Goal: Contribute content: Contribute content

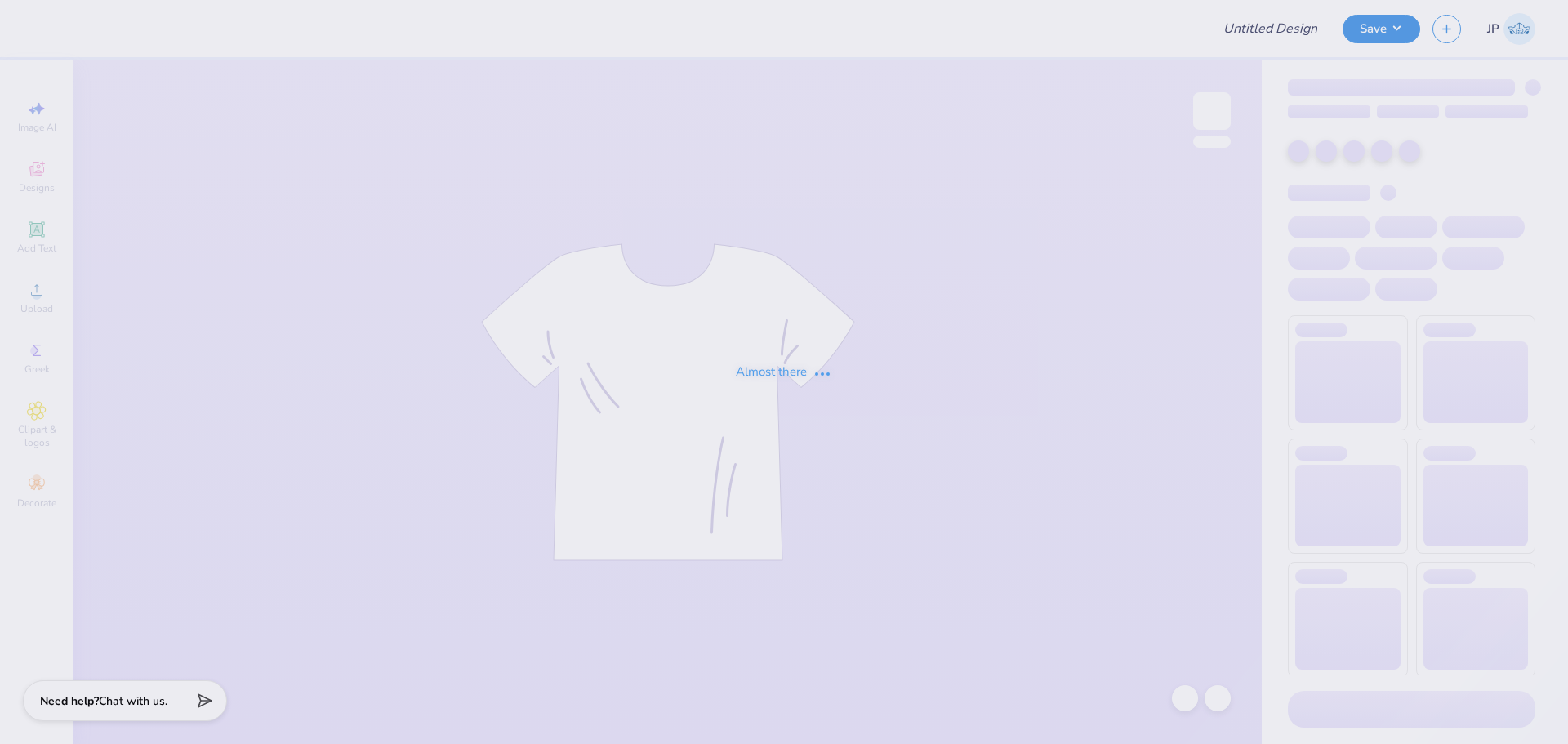
type input "ZBT Parent's Weekend"
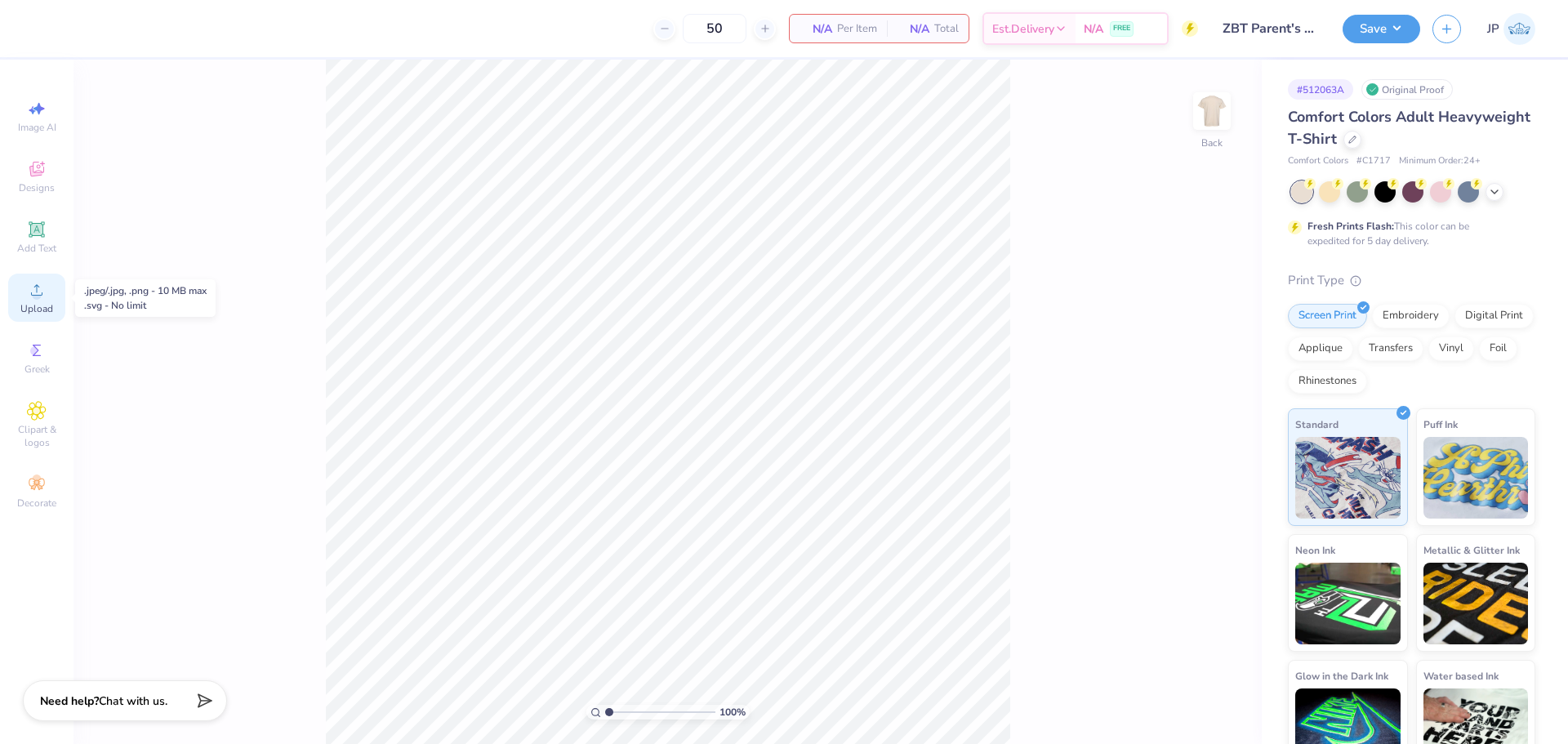
click at [46, 304] on span "Upload" at bounding box center [37, 309] width 33 height 13
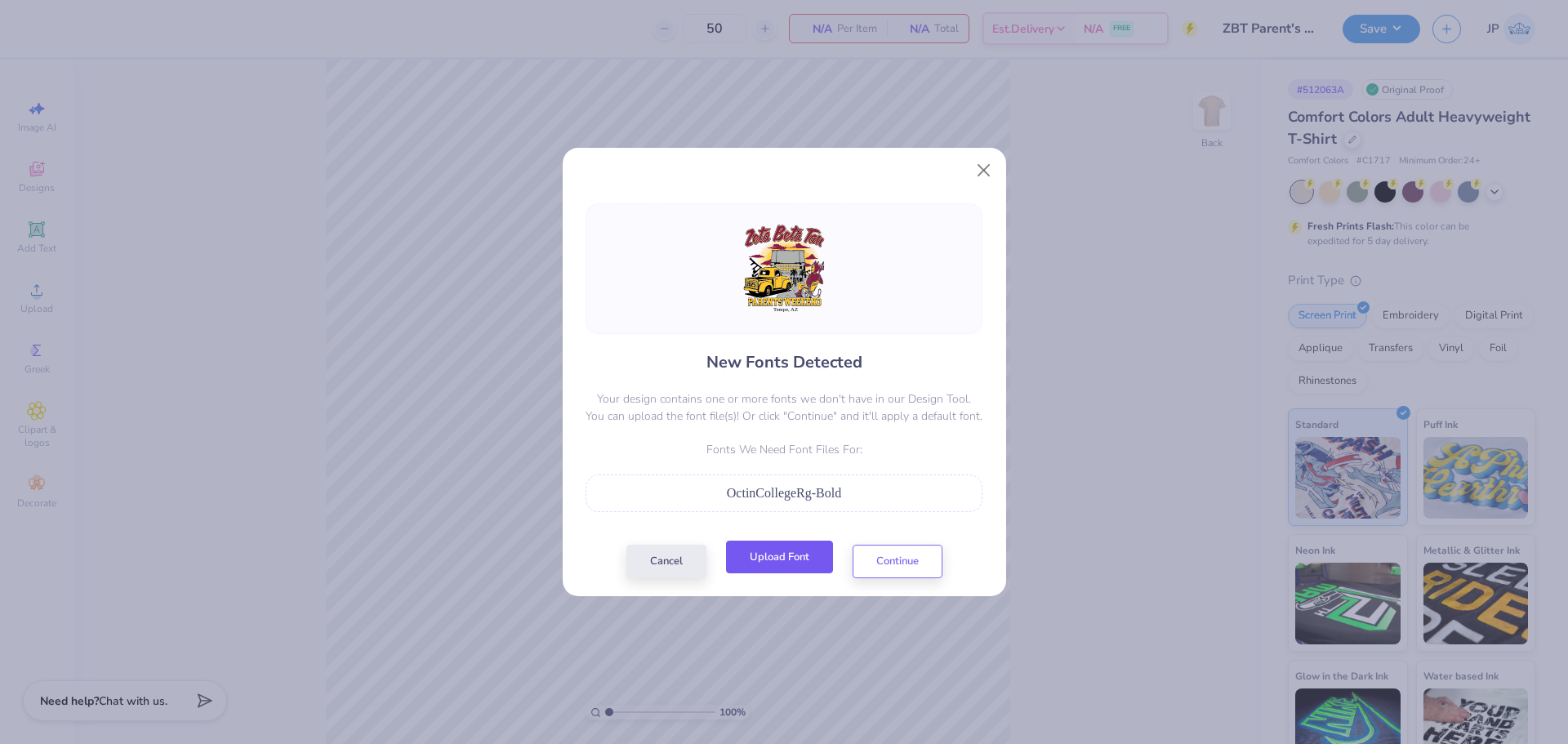
click at [776, 565] on button "Upload Font" at bounding box center [779, 557] width 107 height 34
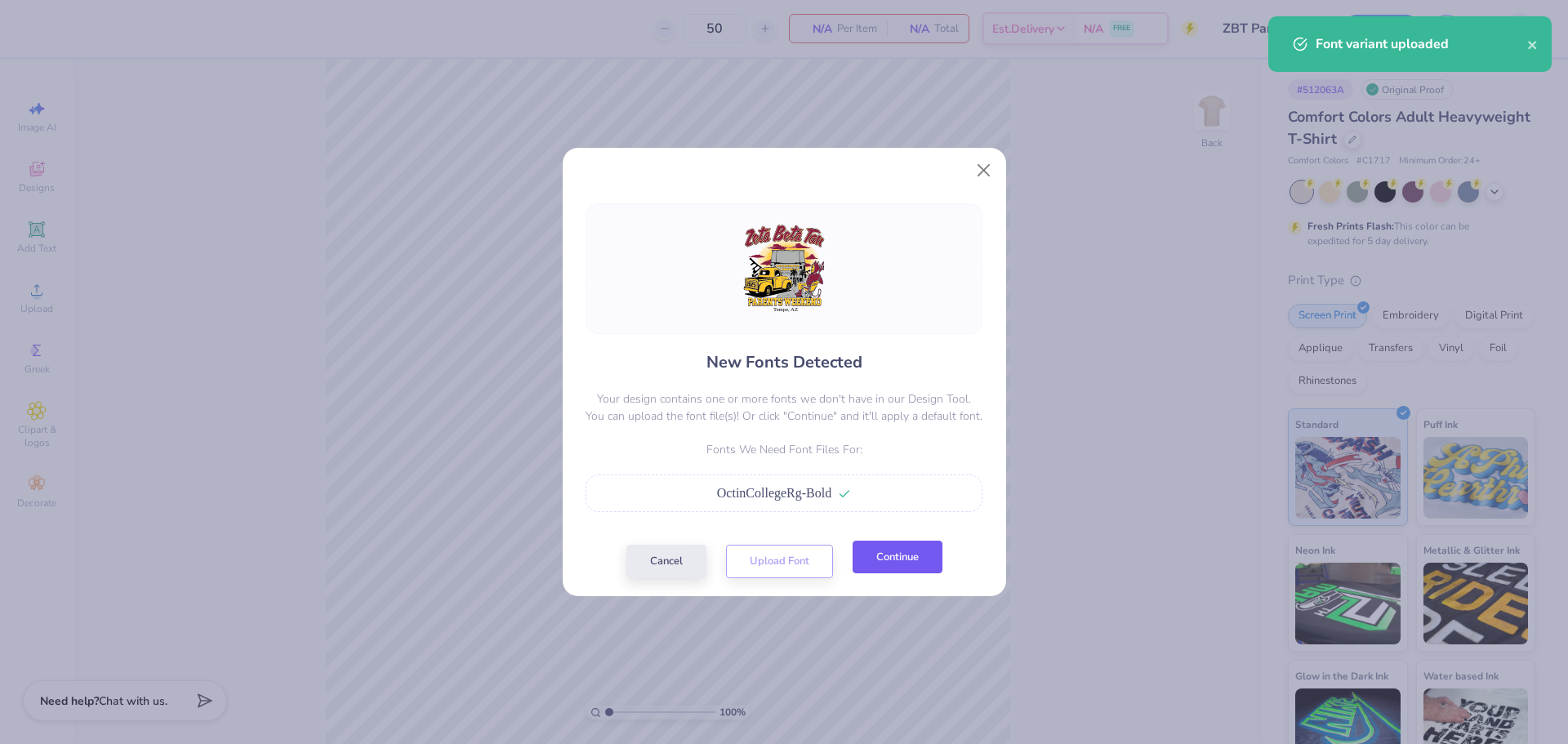
click at [900, 549] on button "Continue" at bounding box center [897, 557] width 90 height 34
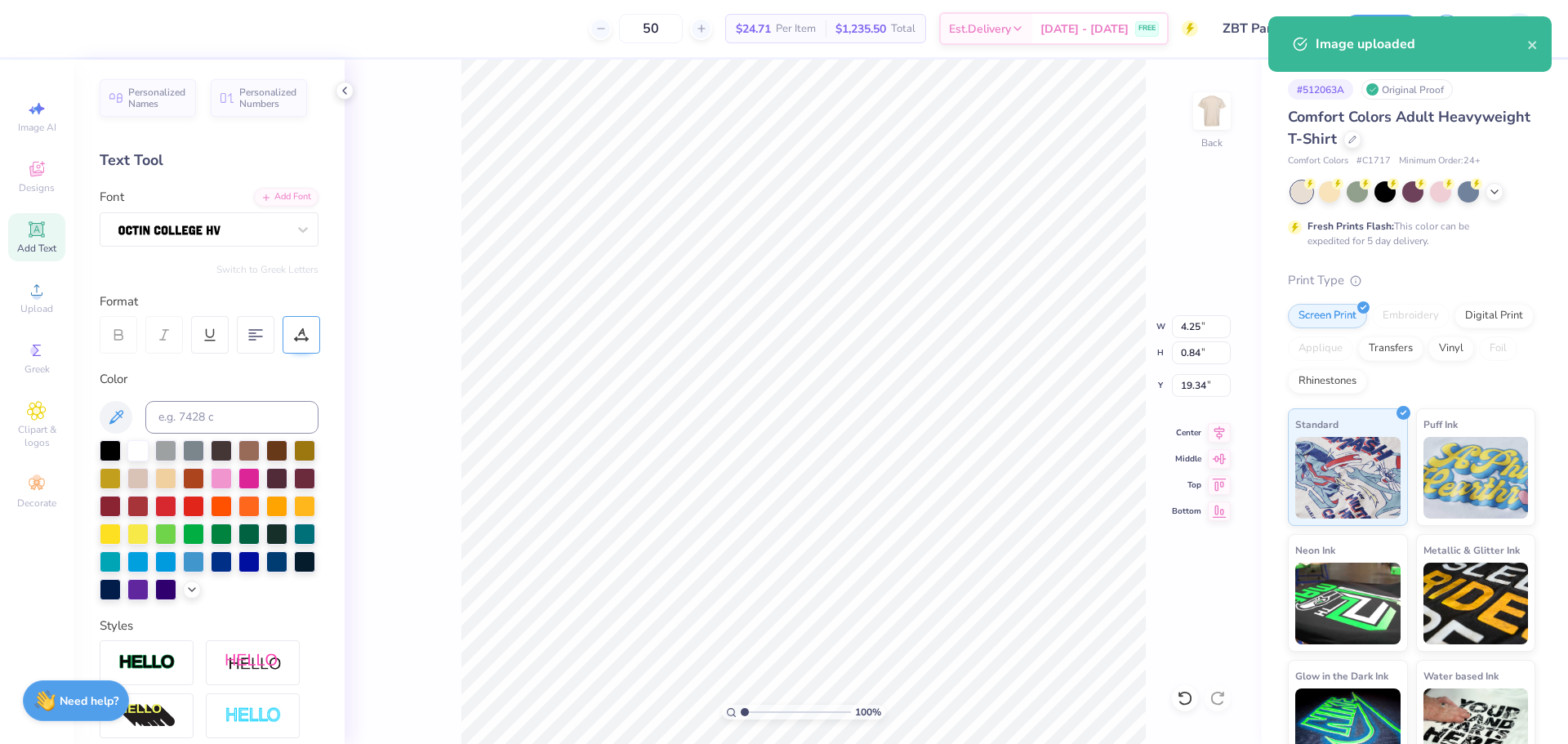
click at [306, 328] on icon at bounding box center [301, 335] width 15 height 15
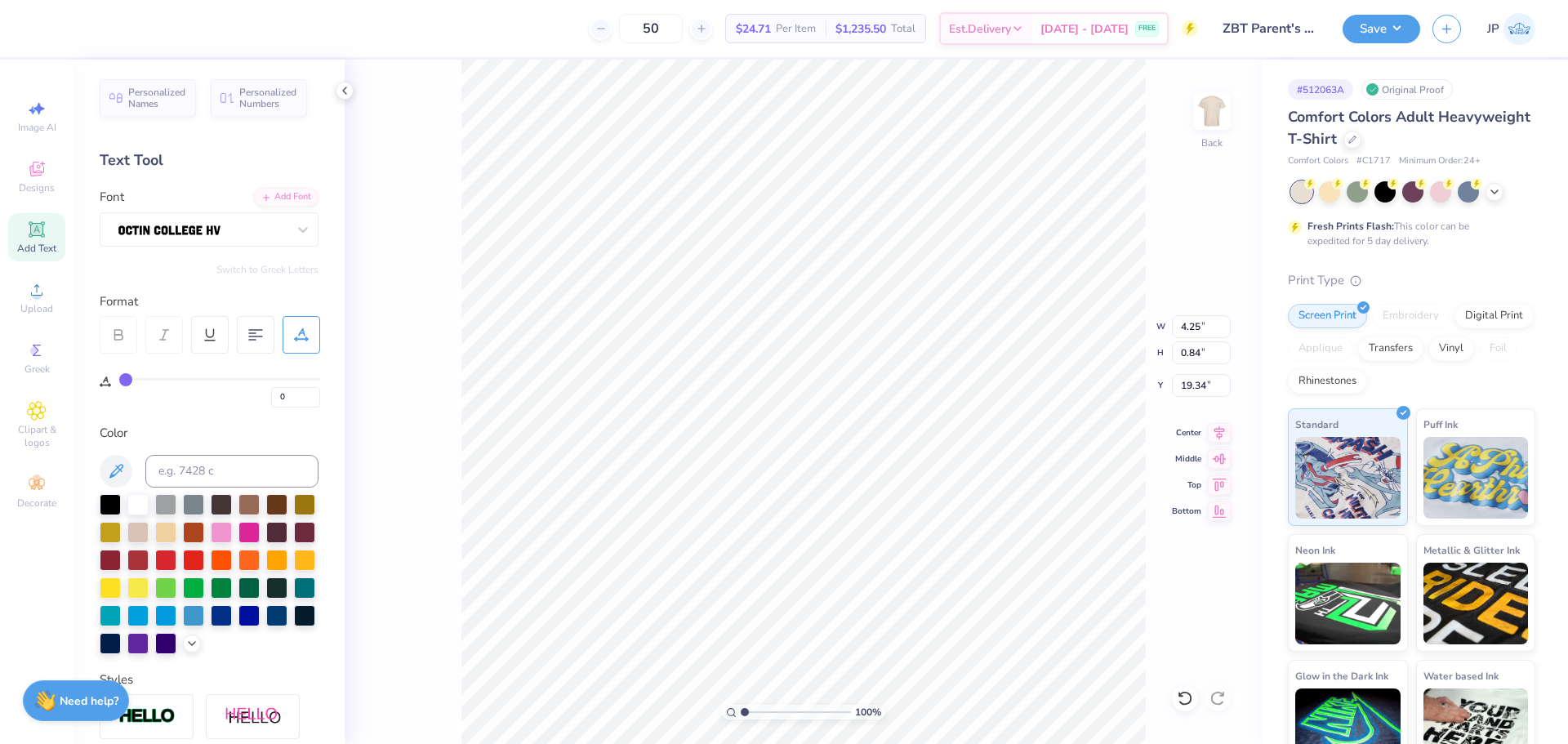
type input "3"
type input "5"
type input "7"
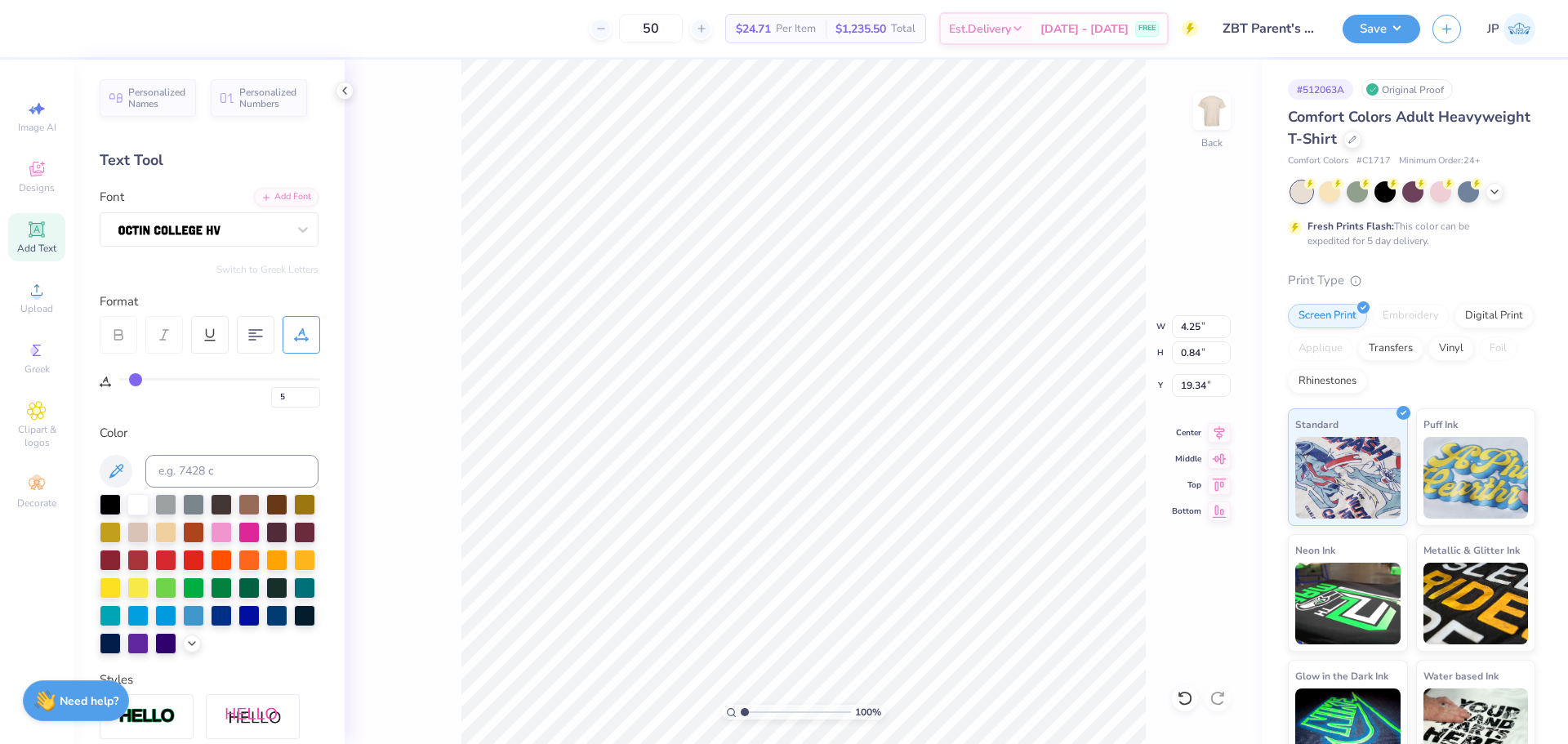
type input "7"
type input "8"
type input "10"
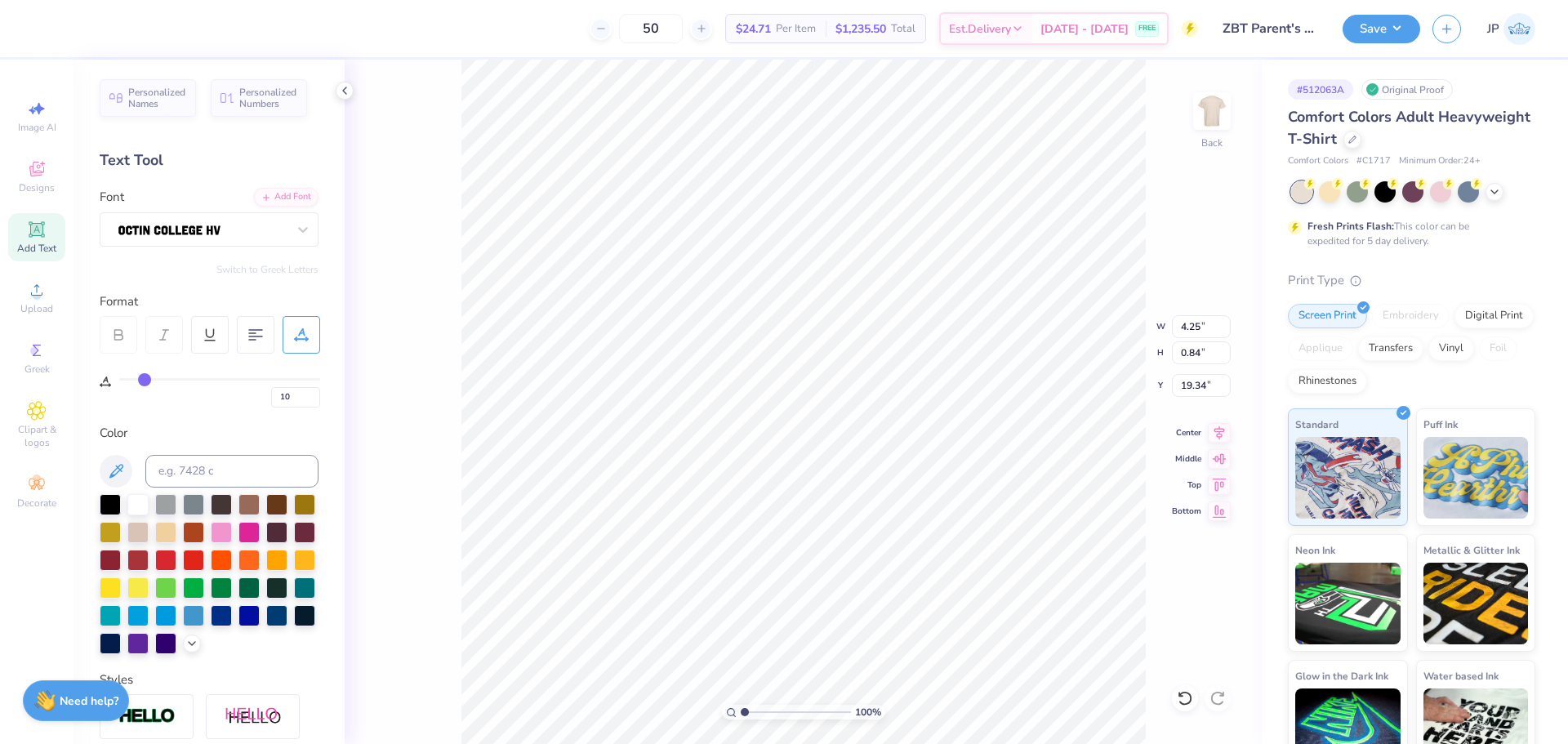
type input "11"
drag, startPoint x: 130, startPoint y: 383, endPoint x: 147, endPoint y: 385, distance: 17.1
type input "11"
click at [147, 380] on input "range" at bounding box center [219, 379] width 201 height 2
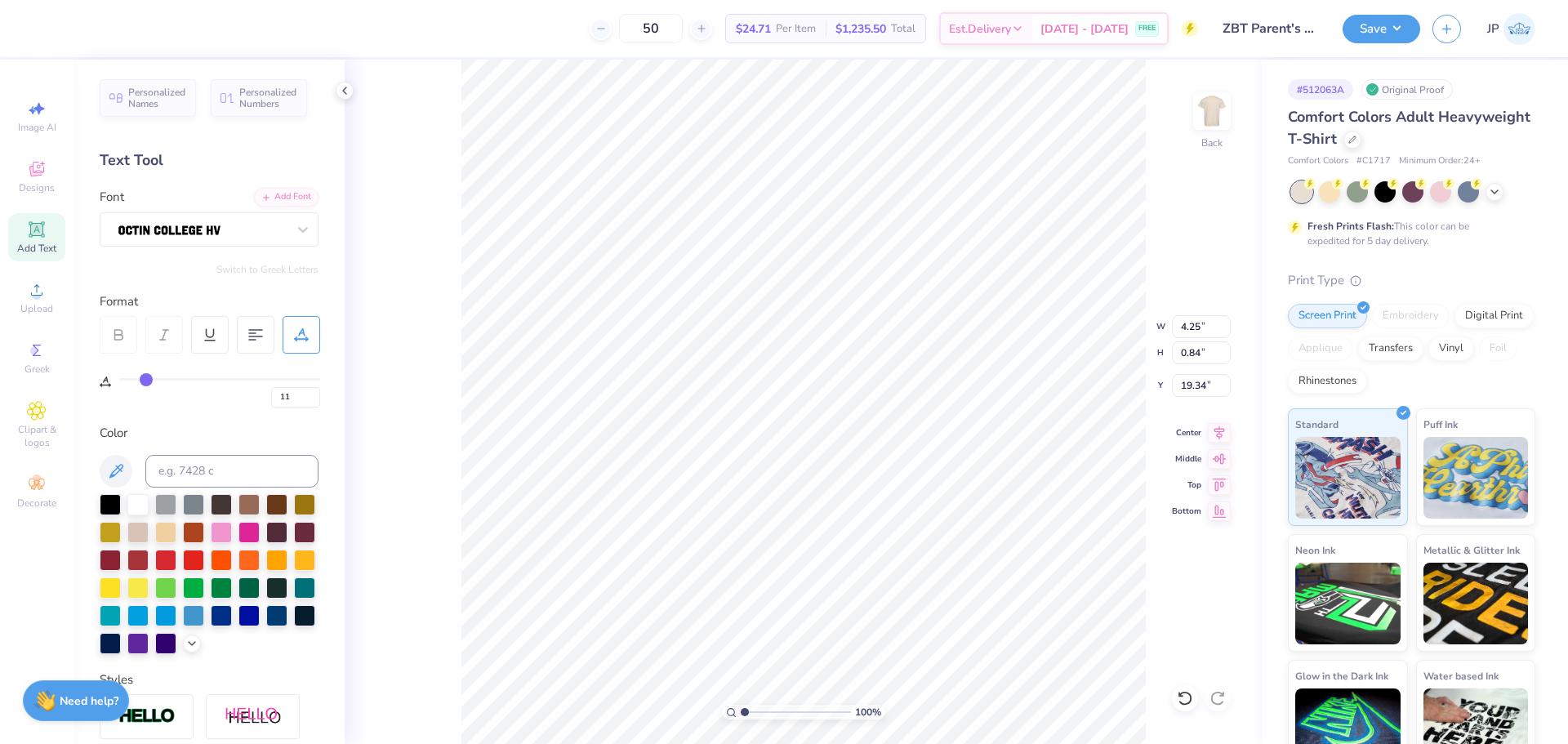
type input "5.09"
type input "12"
type input "15"
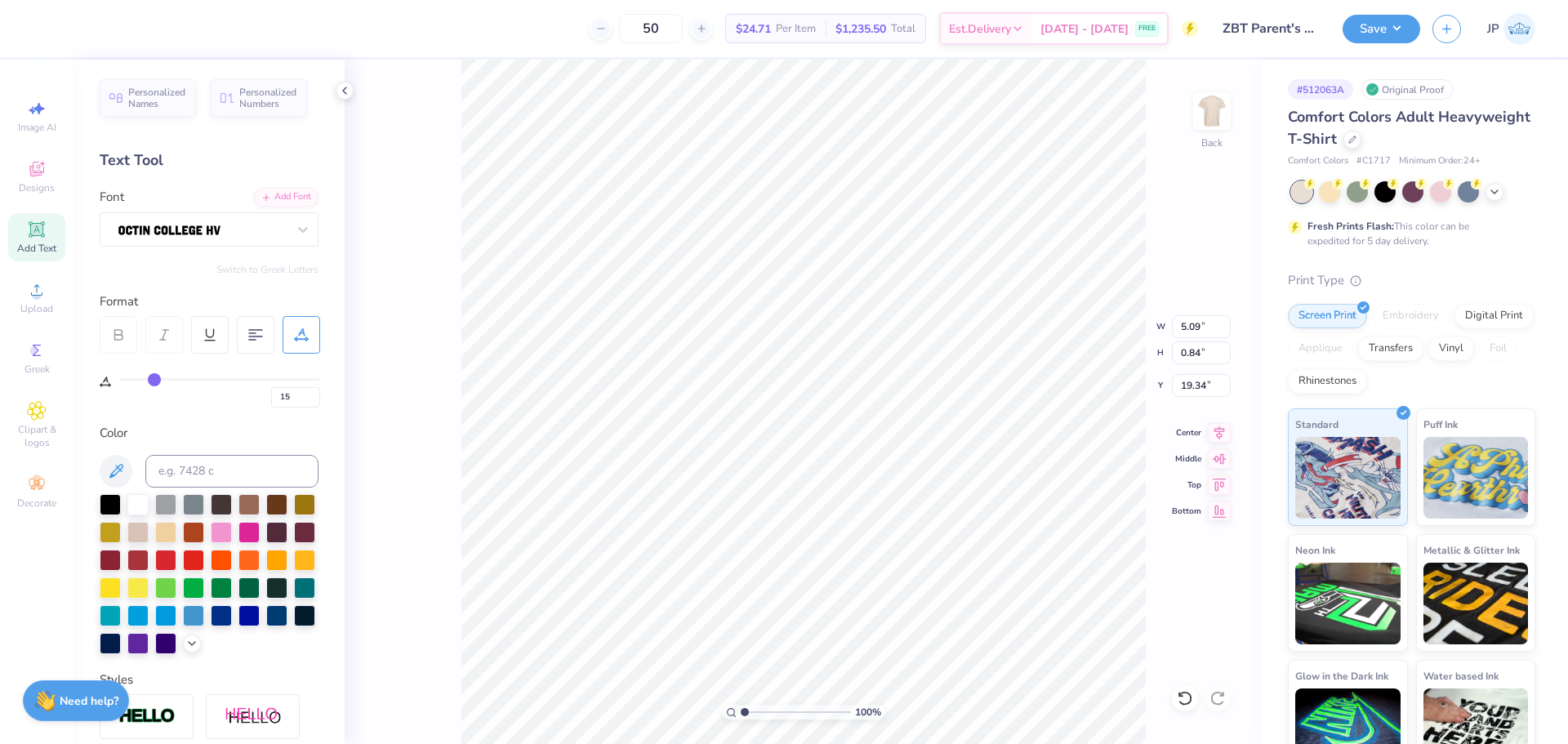
type input "21"
type input "26"
type input "30"
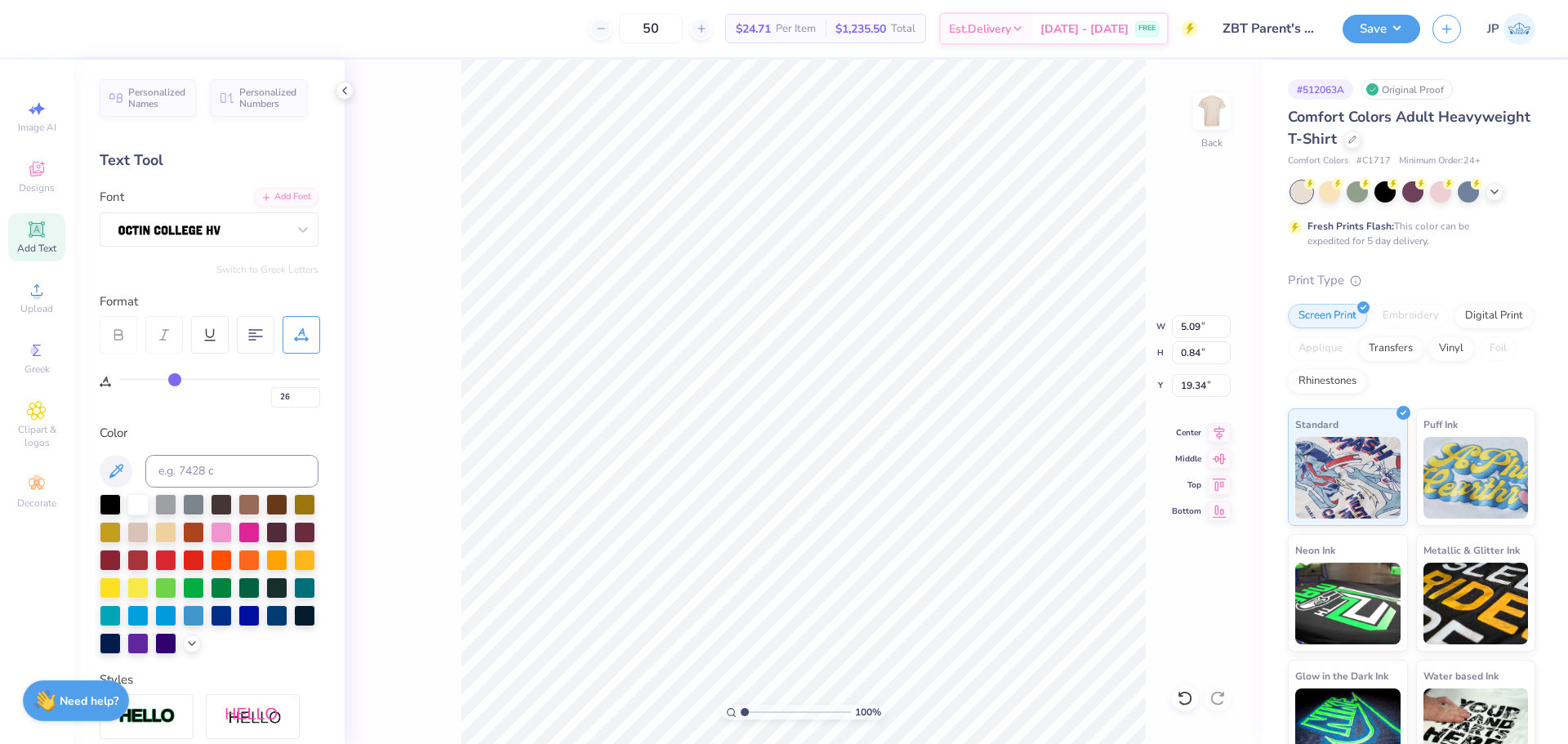
type input "30"
type input "32"
type input "33"
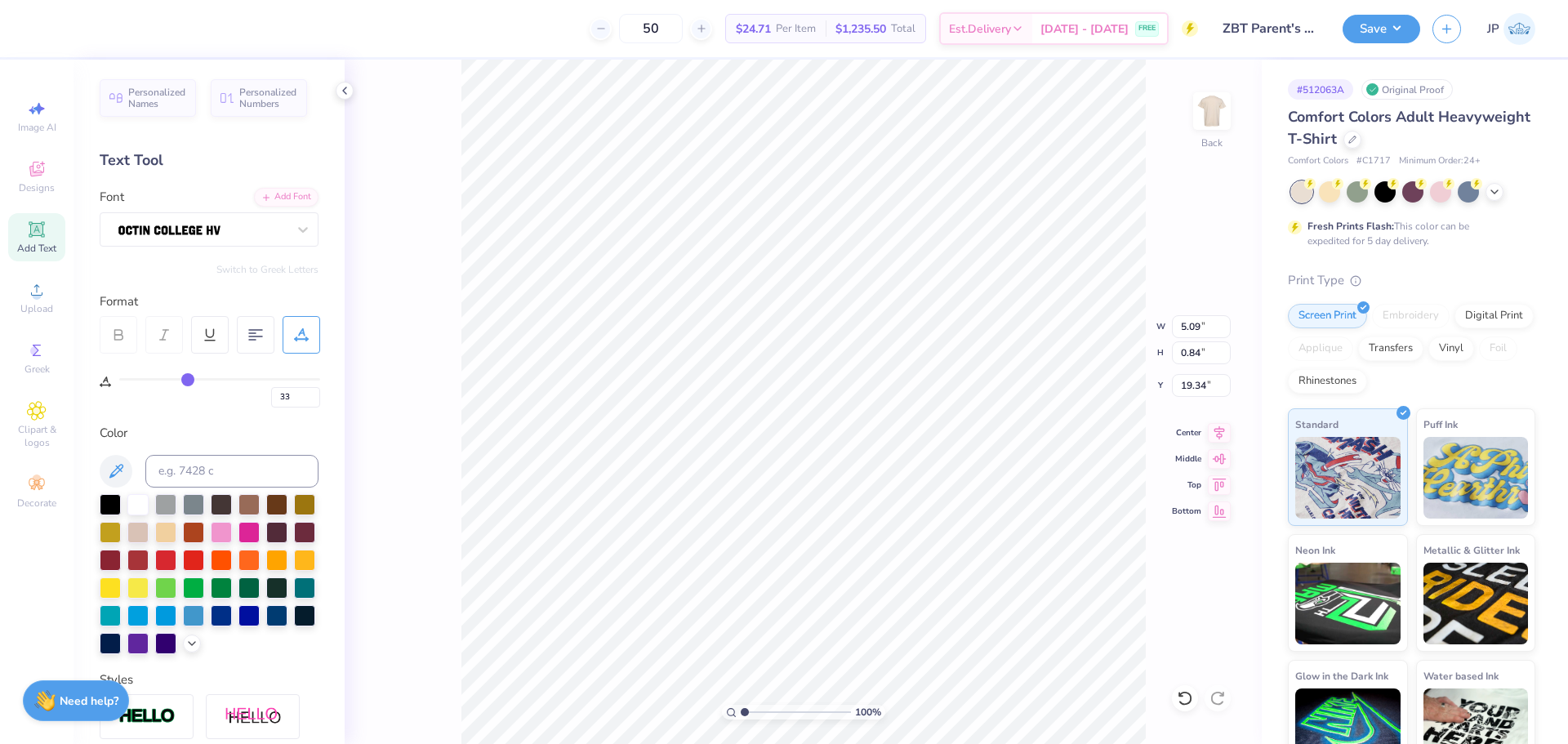
type input "34"
type input "35"
type input "36"
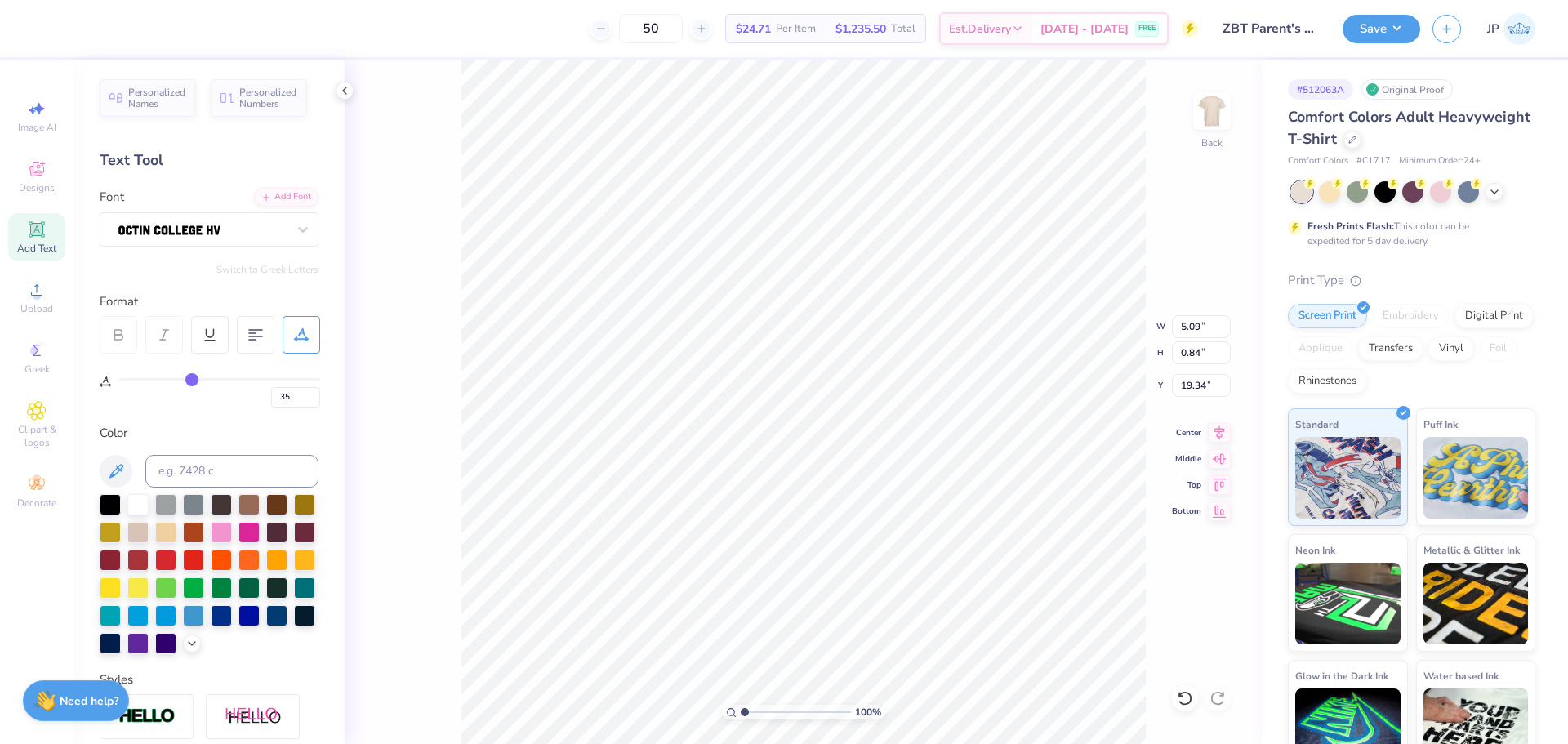
type input "36"
drag, startPoint x: 147, startPoint y: 385, endPoint x: 194, endPoint y: 392, distance: 47.5
type input "36"
click at [194, 380] on input "range" at bounding box center [219, 379] width 201 height 2
type input "7.02"
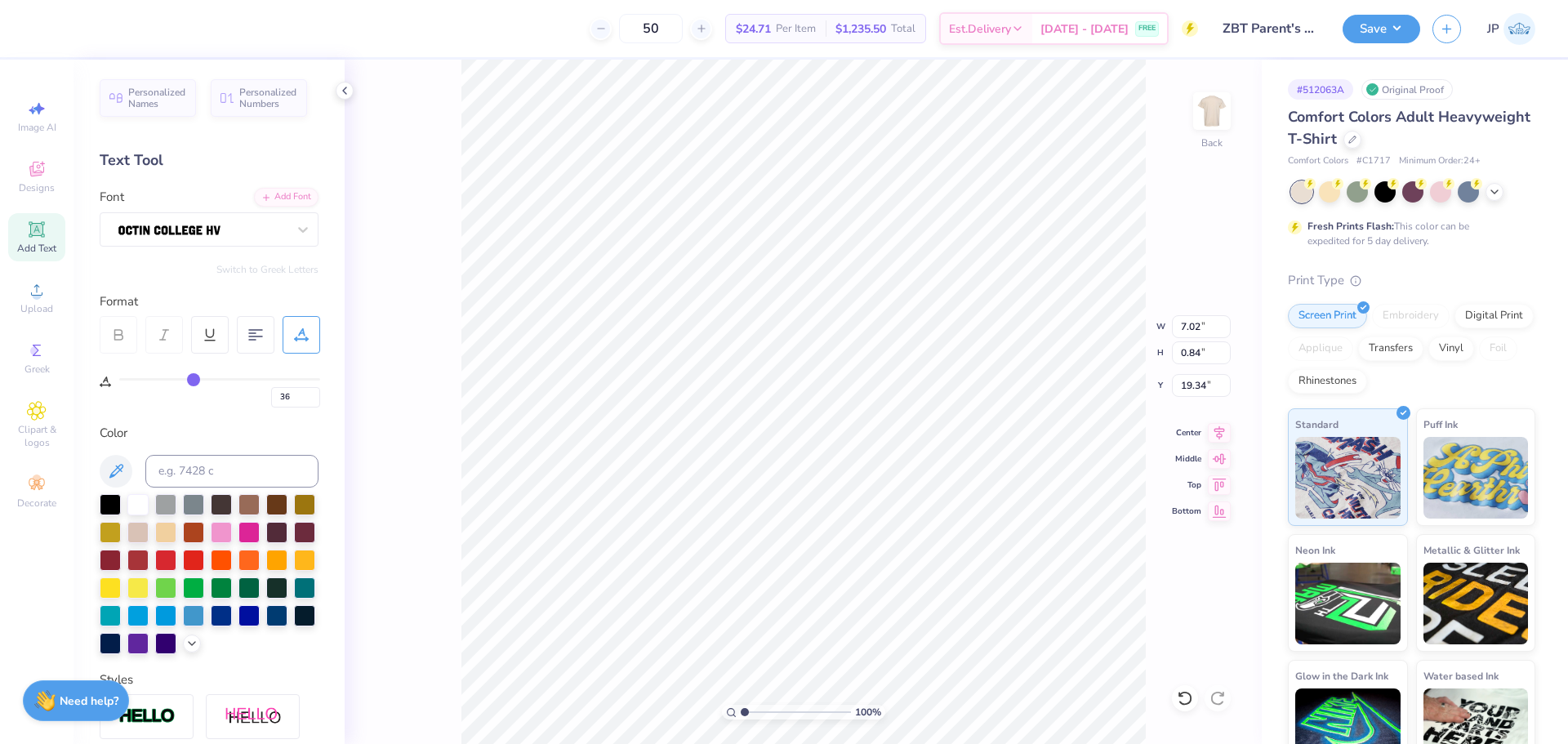
click at [204, 367] on div "36" at bounding box center [209, 380] width 220 height 54
click at [1216, 434] on icon at bounding box center [1219, 430] width 23 height 20
click at [1220, 434] on icon at bounding box center [1219, 430] width 23 height 20
click at [948, 566] on li "Group" at bounding box center [978, 564] width 128 height 32
click at [1202, 326] on input "14.17" at bounding box center [1201, 327] width 59 height 23
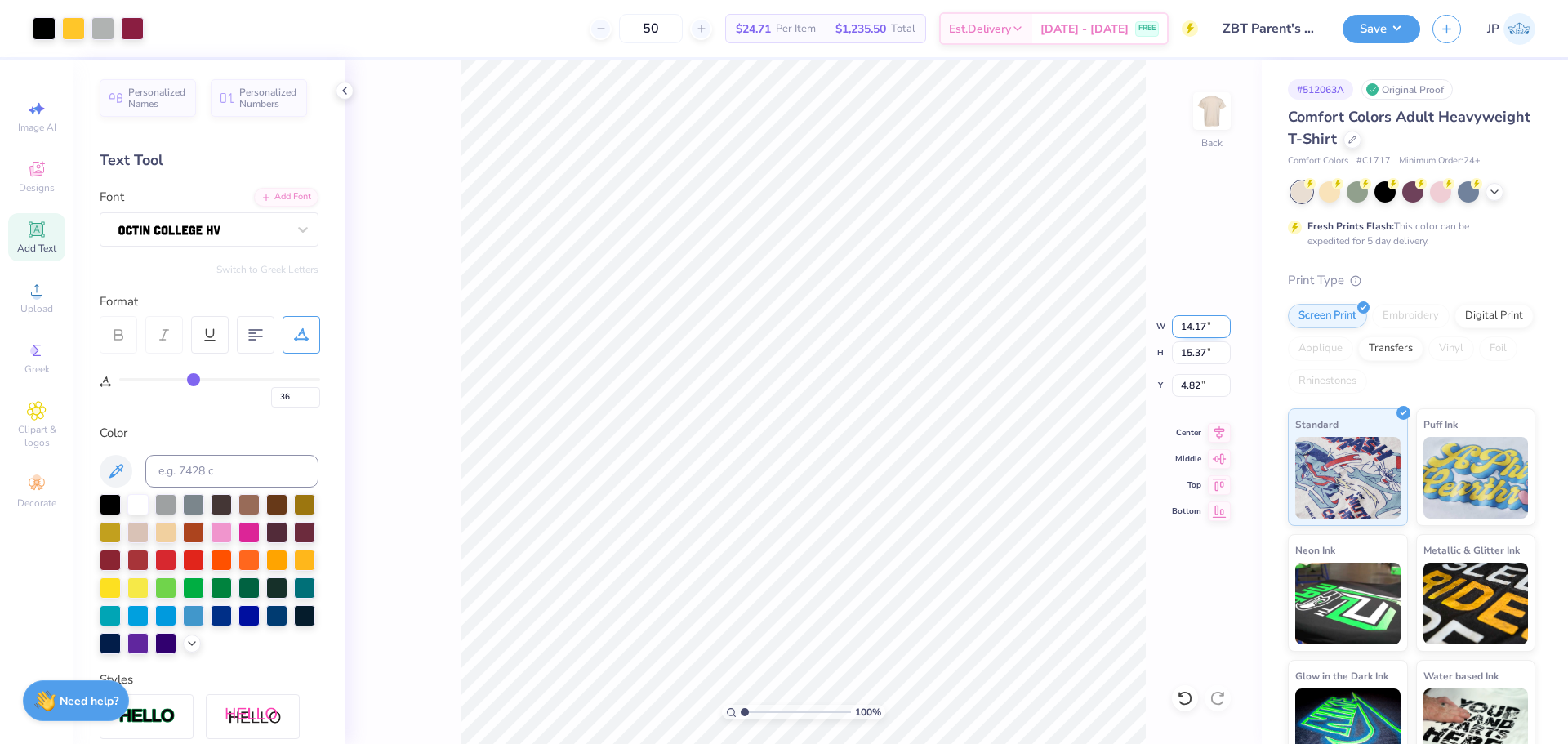
click at [1202, 326] on input "14.17" at bounding box center [1201, 327] width 59 height 23
type input "12.00"
type input "13.01"
click at [1198, 385] on input "6.00" at bounding box center [1201, 385] width 59 height 23
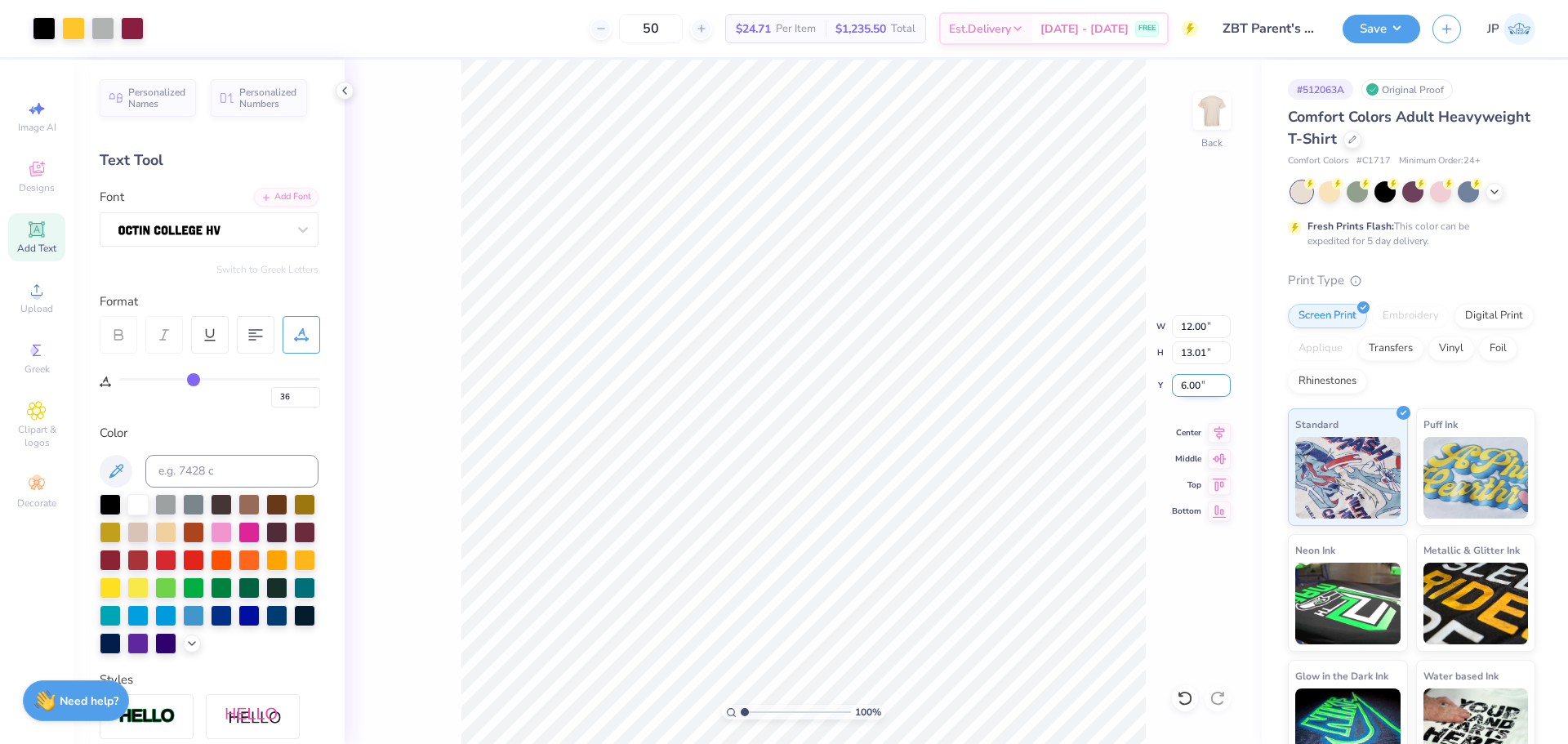
click at [1198, 385] on input "6.00" at bounding box center [1201, 385] width 59 height 23
type input "3.00"
click at [1391, 29] on button "Save" at bounding box center [1381, 26] width 77 height 29
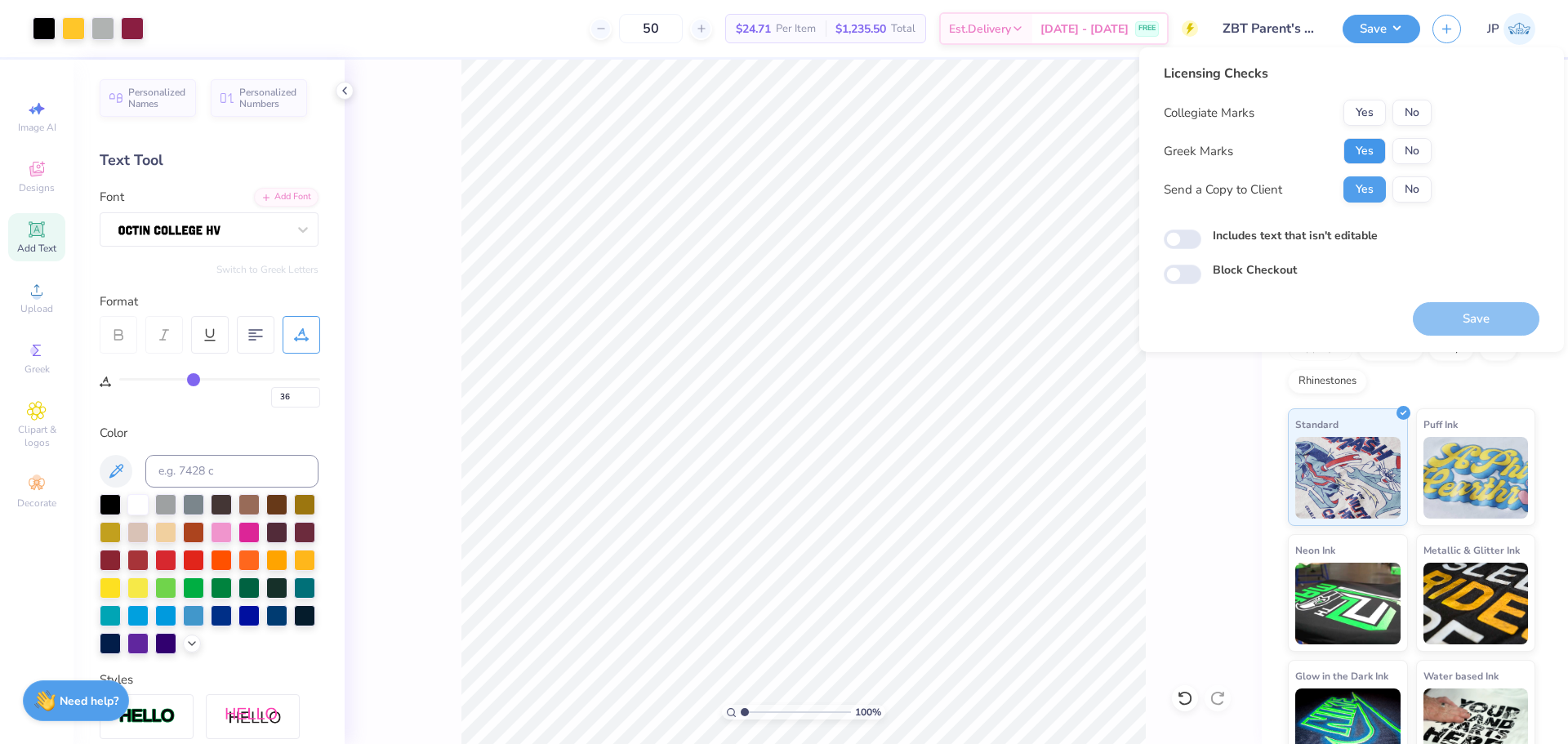
click at [1368, 145] on button "Yes" at bounding box center [1364, 151] width 43 height 26
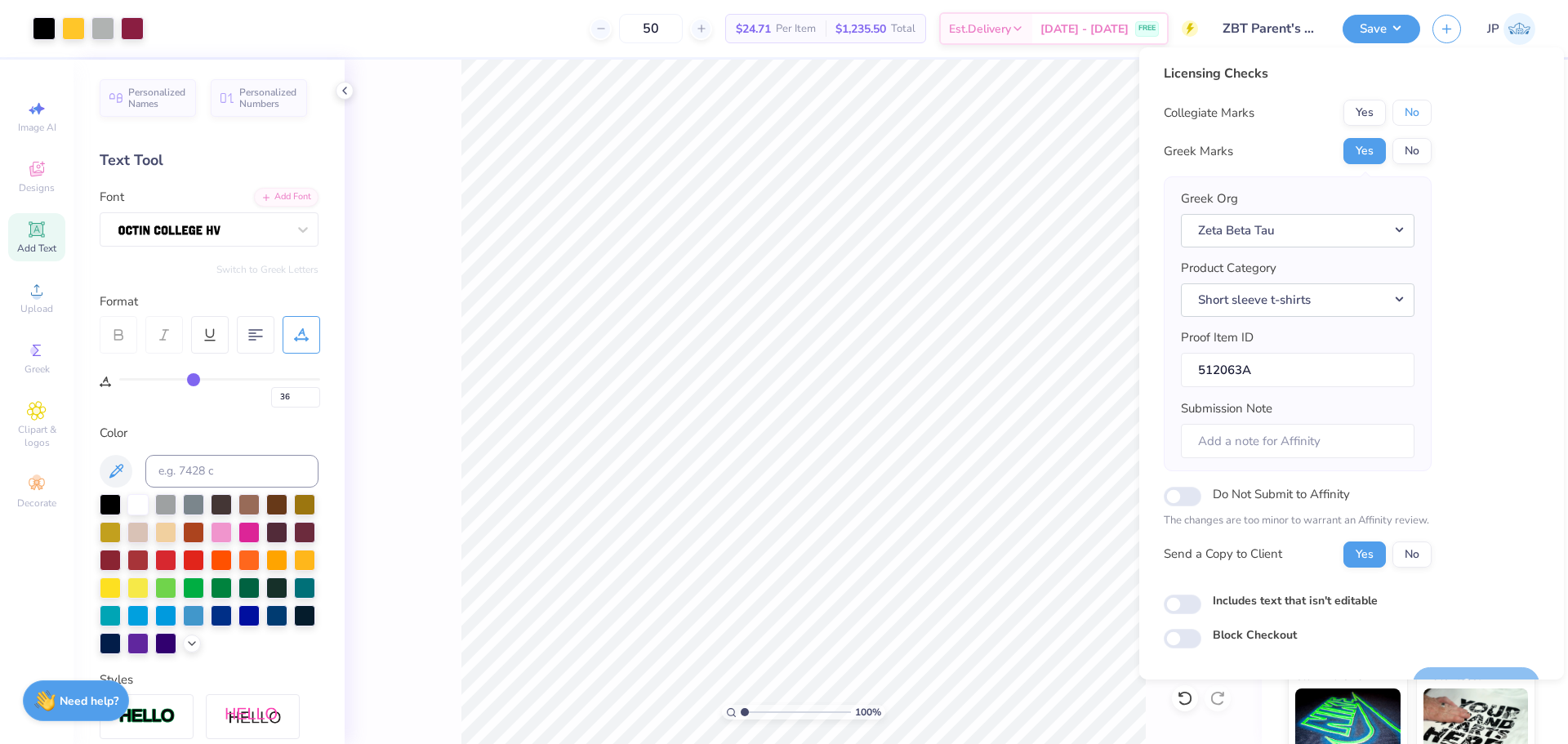
click at [1408, 108] on button "No" at bounding box center [1412, 113] width 39 height 26
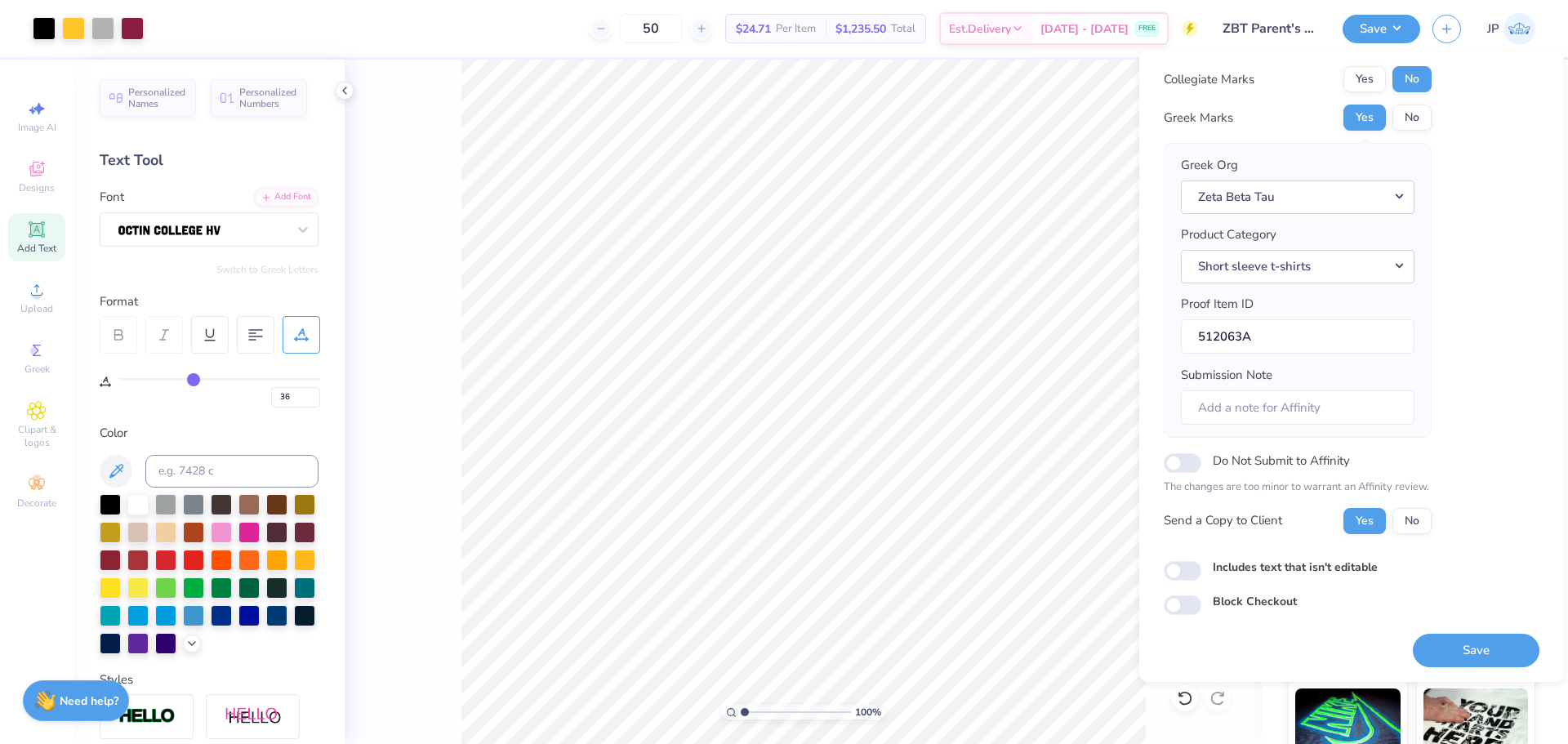
scroll to position [37, 0]
click at [1489, 644] on button "Save" at bounding box center [1476, 649] width 126 height 34
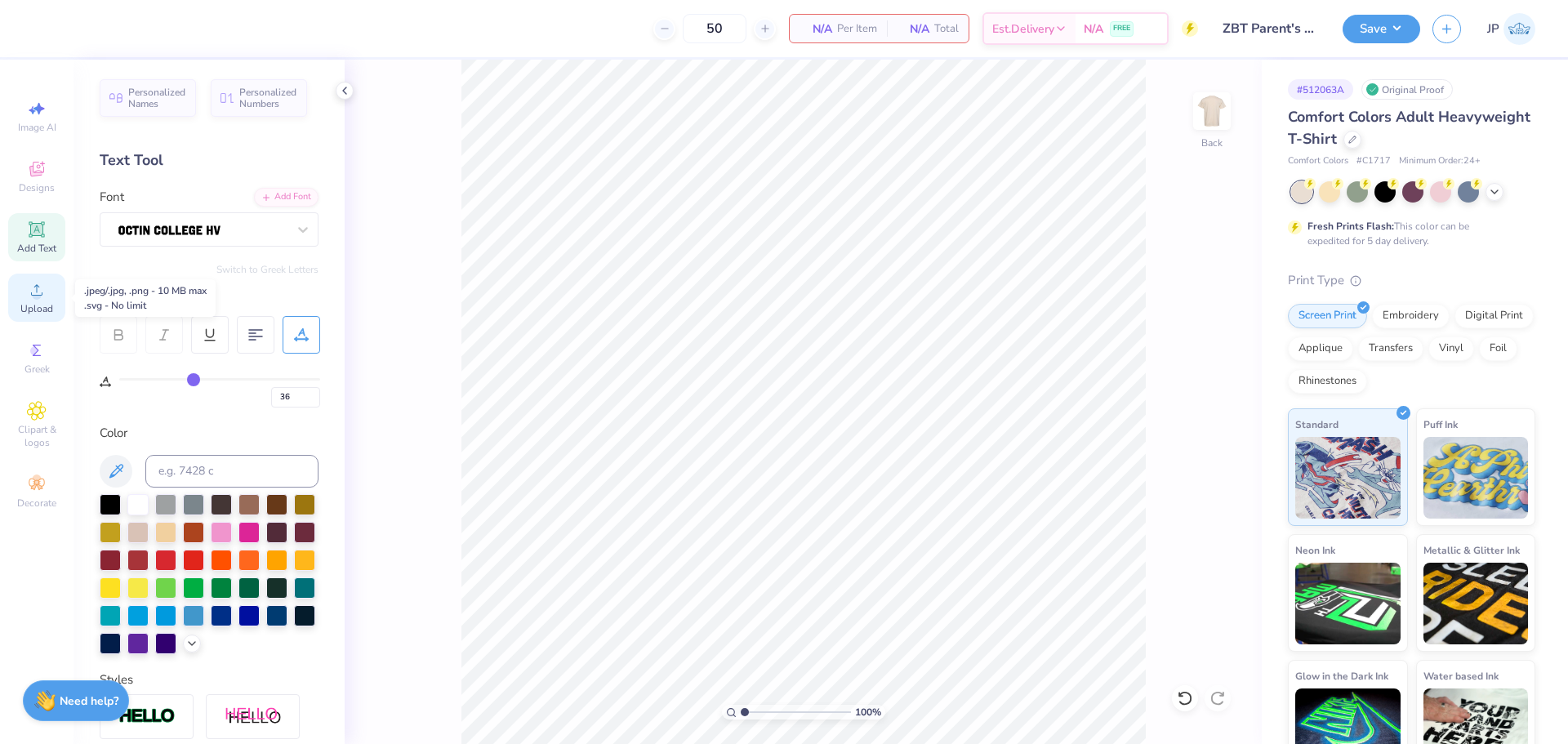
click at [42, 299] on icon at bounding box center [37, 290] width 20 height 20
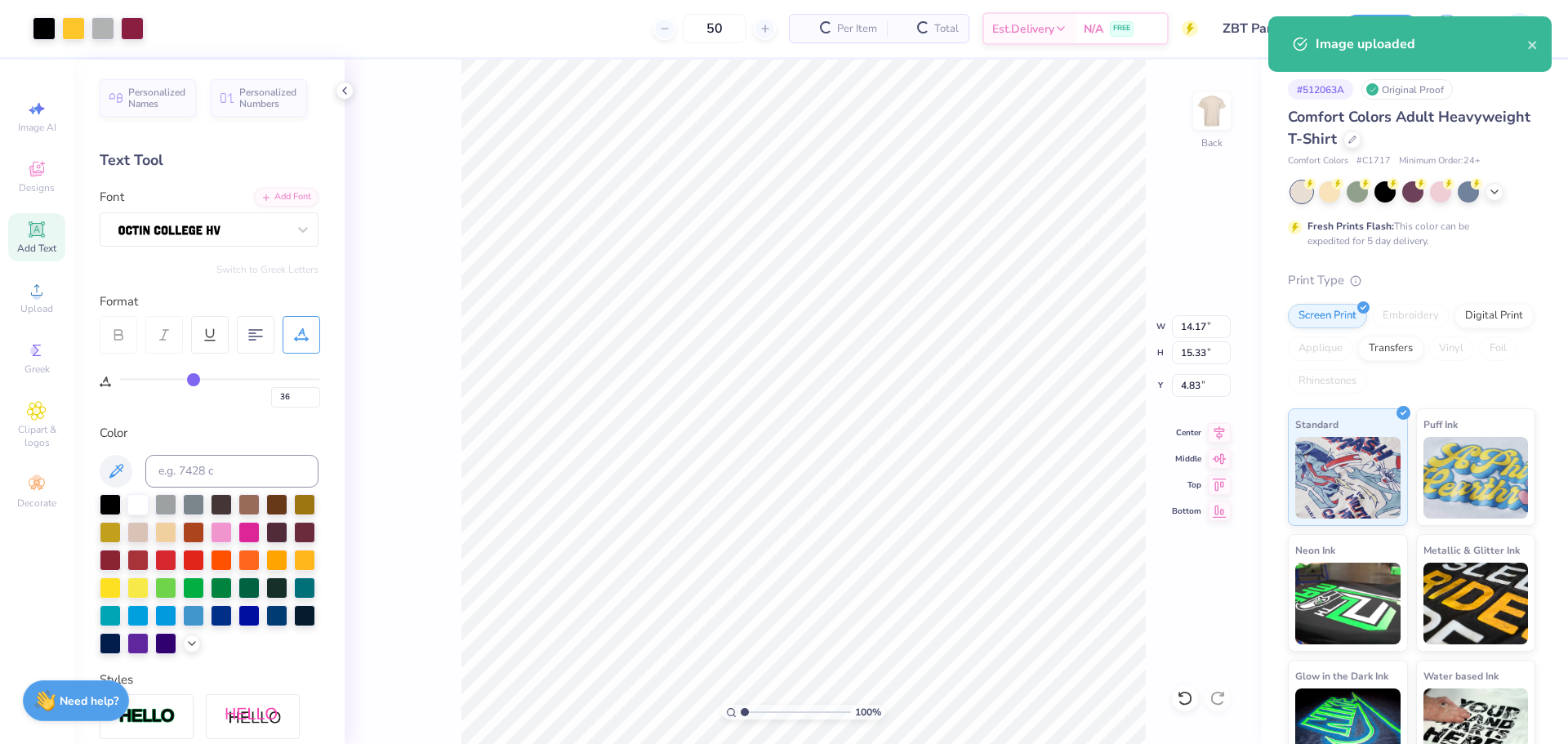
click at [1166, 329] on div "100 % Back W 14.17 14.17 " H 15.33 15.33 " Y 4.83 4.83 " Center Middle Top Bott…" at bounding box center [802, 402] width 917 height 684
click at [1181, 329] on input "14.17" at bounding box center [1201, 327] width 59 height 23
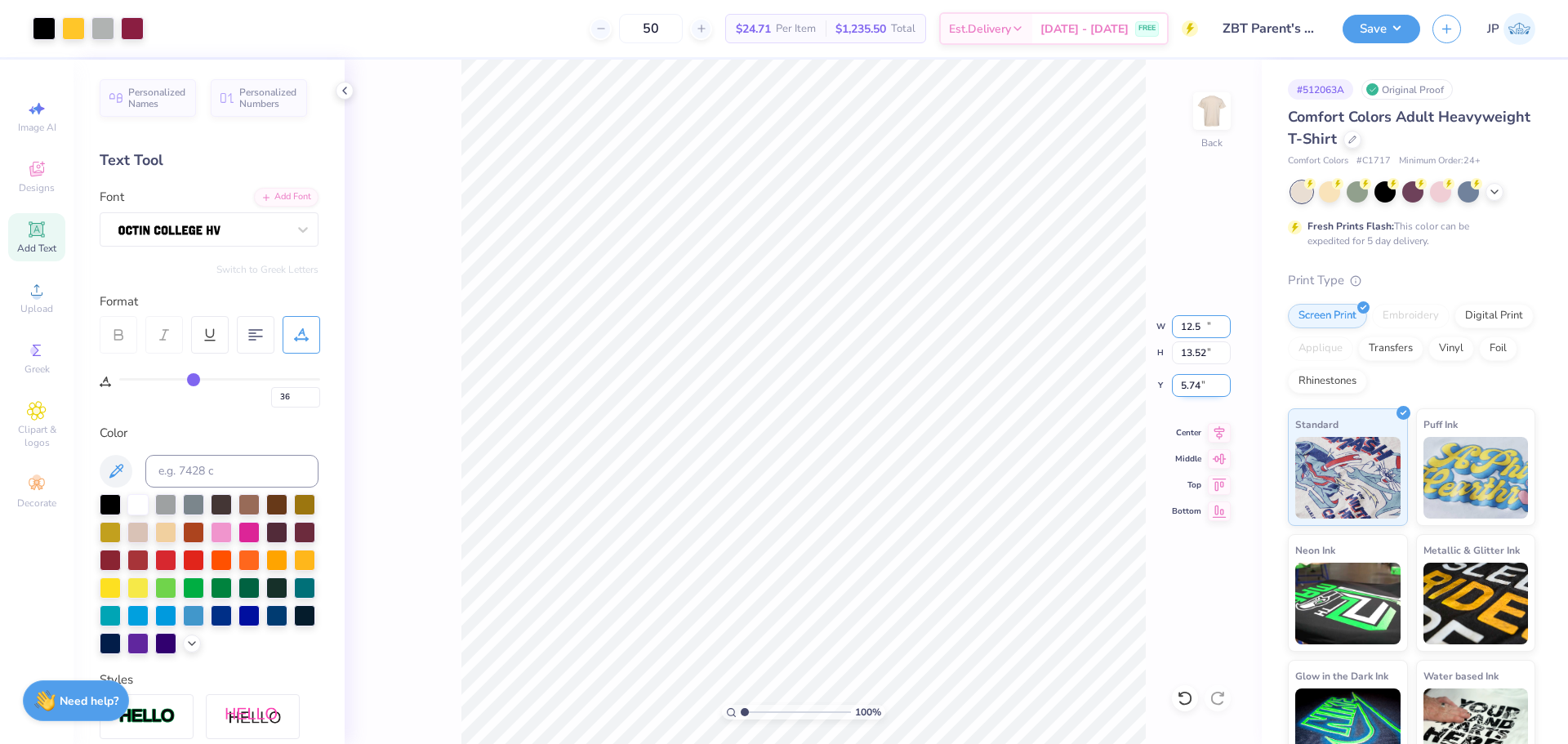
type input "12.50"
type input "13.52"
click at [1184, 388] on input "5.74" at bounding box center [1201, 385] width 59 height 23
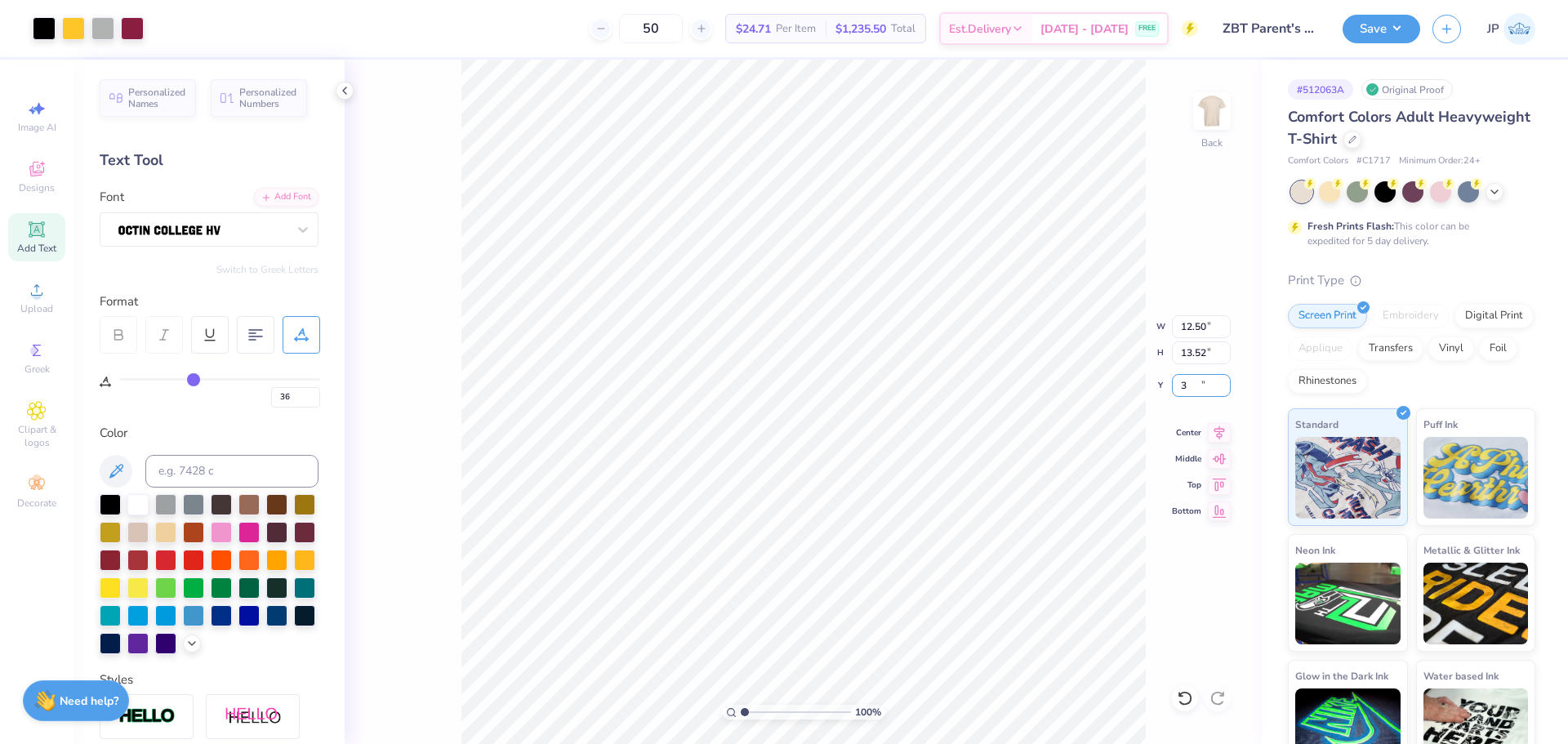
type input "3.00"
click at [1371, 21] on button "Save" at bounding box center [1381, 26] width 77 height 29
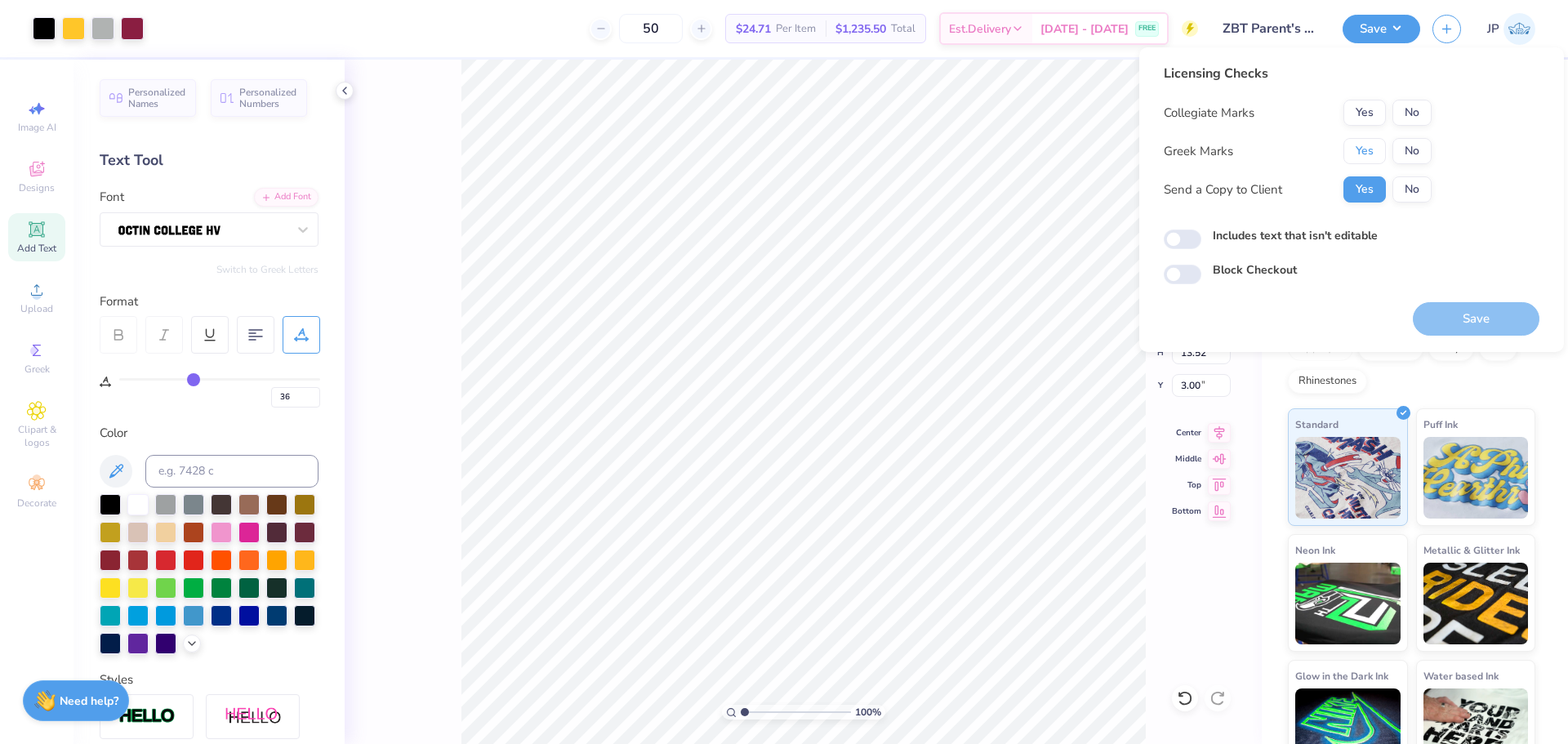
drag, startPoint x: 1368, startPoint y: 149, endPoint x: 1397, endPoint y: 126, distance: 37.0
click at [1369, 147] on button "Yes" at bounding box center [1364, 151] width 43 height 26
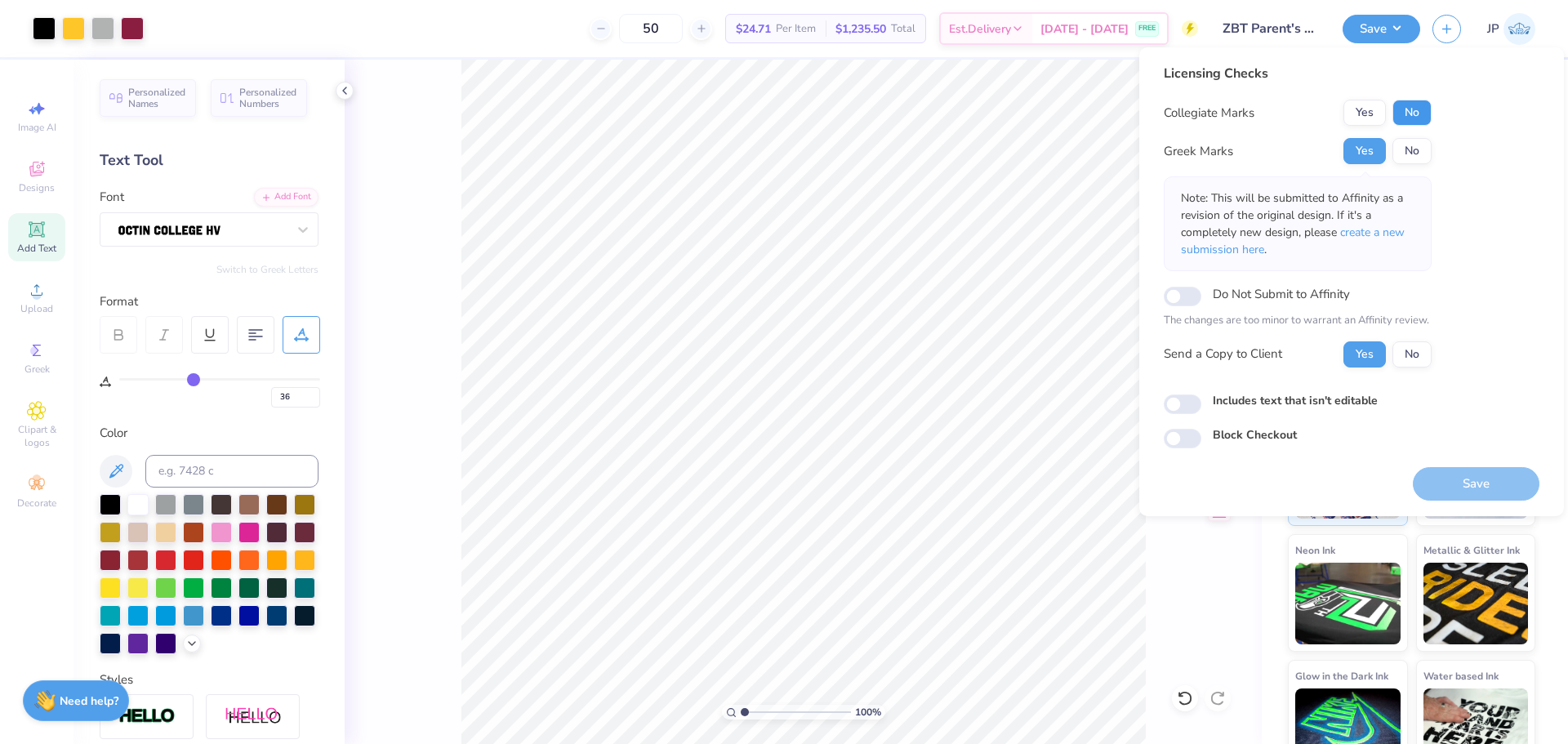
click at [1414, 105] on button "No" at bounding box center [1412, 113] width 39 height 26
click at [1478, 489] on button "Save" at bounding box center [1476, 484] width 126 height 34
